Goal: Task Accomplishment & Management: Complete application form

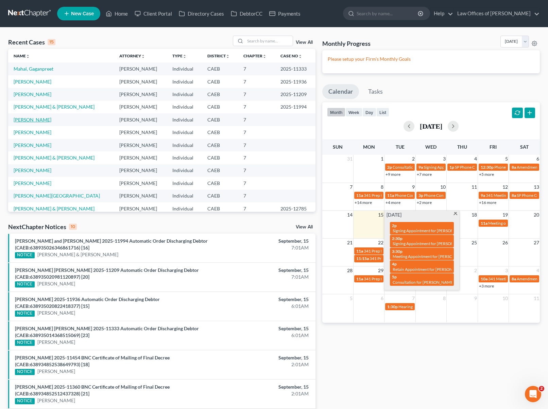
click at [40, 119] on link "[PERSON_NAME]" at bounding box center [33, 120] width 38 height 6
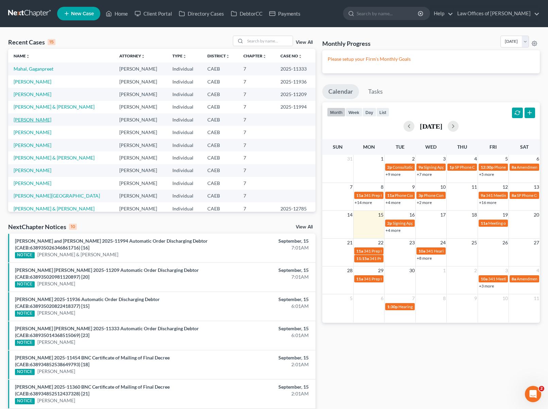
select select "11"
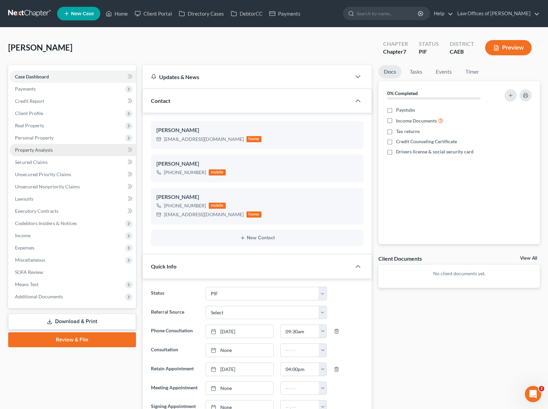
click at [58, 149] on link "Property Analysis" at bounding box center [73, 150] width 126 height 12
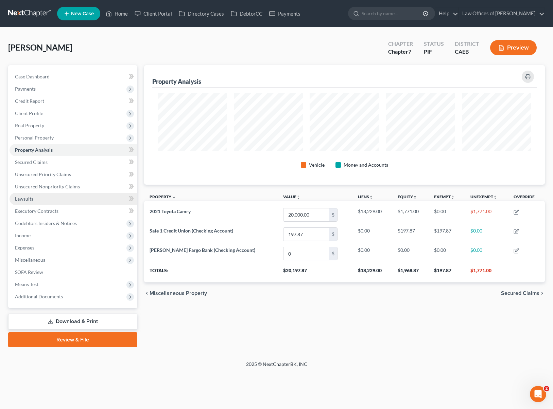
scroll to position [120, 400]
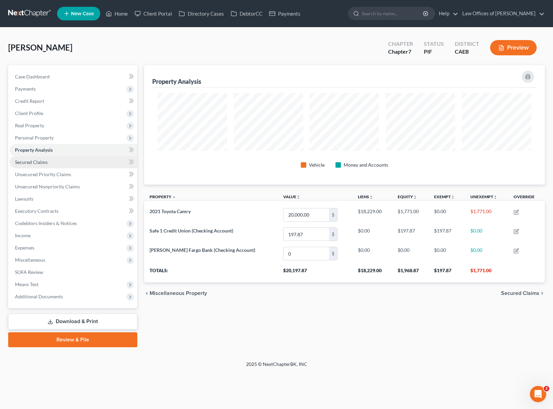
click at [43, 160] on span "Secured Claims" at bounding box center [31, 162] width 33 height 6
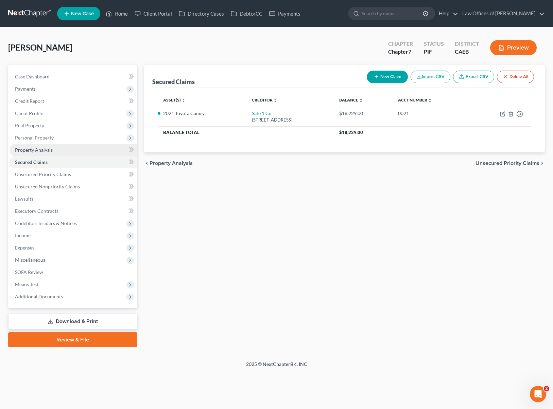
click at [60, 151] on link "Property Analysis" at bounding box center [74, 150] width 128 height 12
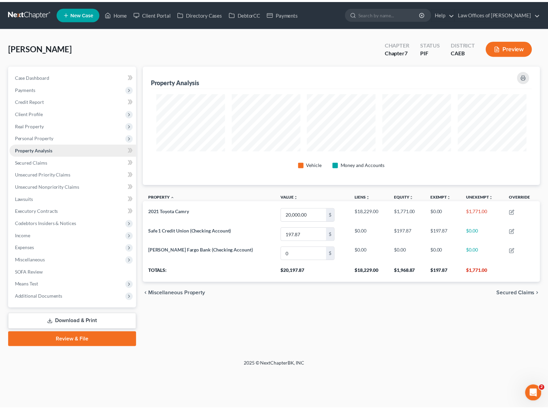
scroll to position [120, 400]
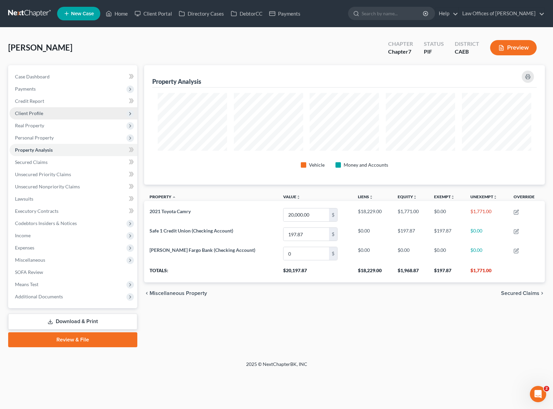
click at [58, 115] on span "Client Profile" at bounding box center [74, 113] width 128 height 12
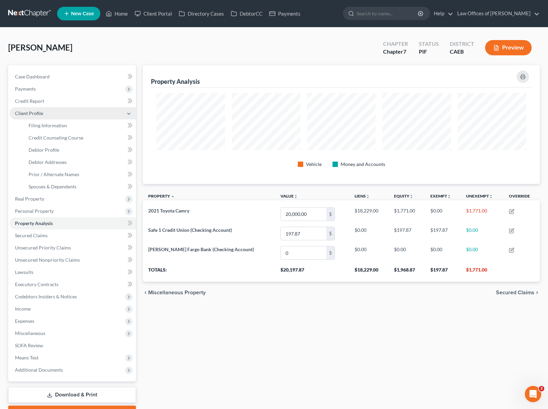
scroll to position [339561, 339283]
click at [63, 125] on span "Filing Information" at bounding box center [48, 126] width 38 height 6
select select "1"
select select "0"
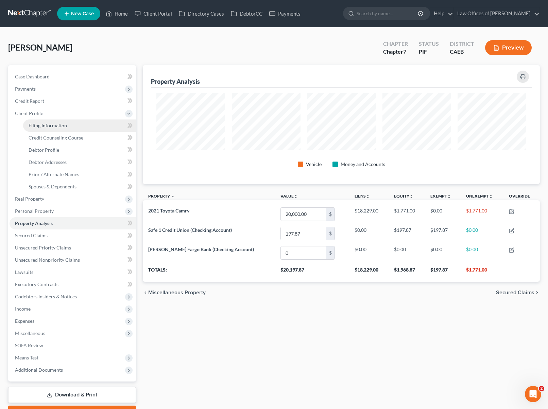
select select "4"
select select "0"
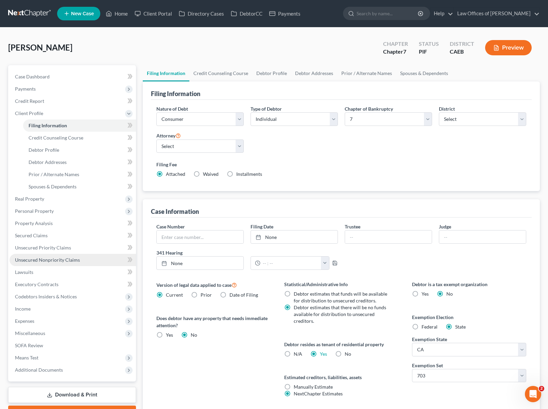
click at [79, 260] on link "Unsecured Nonpriority Claims" at bounding box center [73, 260] width 126 height 12
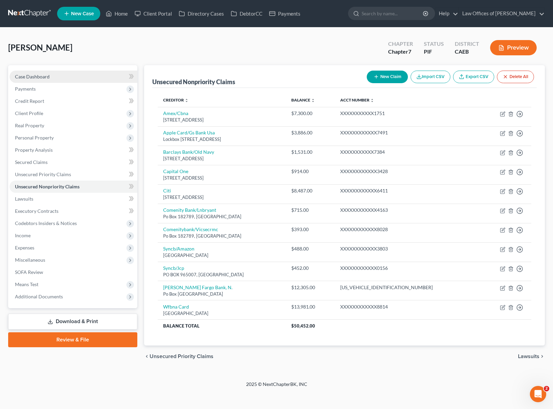
click at [56, 77] on link "Case Dashboard" at bounding box center [74, 77] width 128 height 12
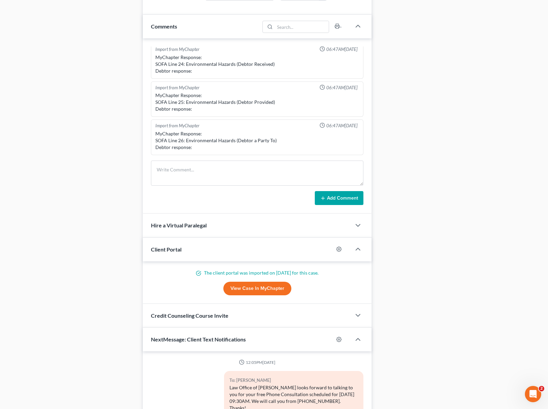
scroll to position [366, 0]
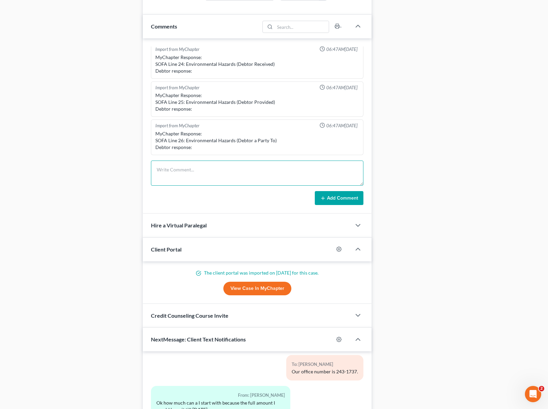
click at [179, 170] on textarea at bounding box center [257, 173] width 212 height 25
type textarea "How much she owes to the IRS ? [DATE]-[DATE], does she have a payment plan ?"
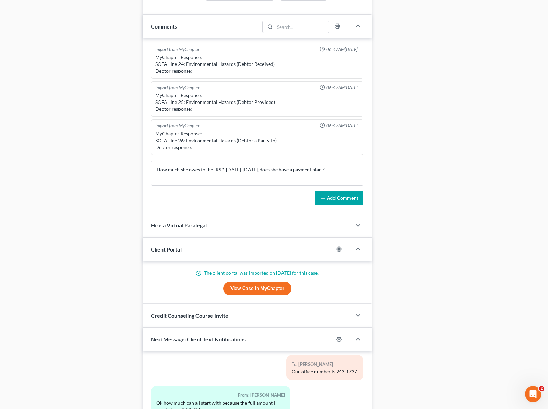
click at [356, 196] on button "Add Comment" at bounding box center [339, 198] width 49 height 14
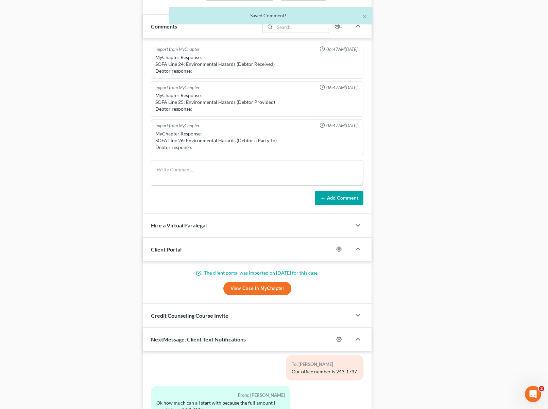
scroll to position [181, 0]
